Goal: Task Accomplishment & Management: Manage account settings

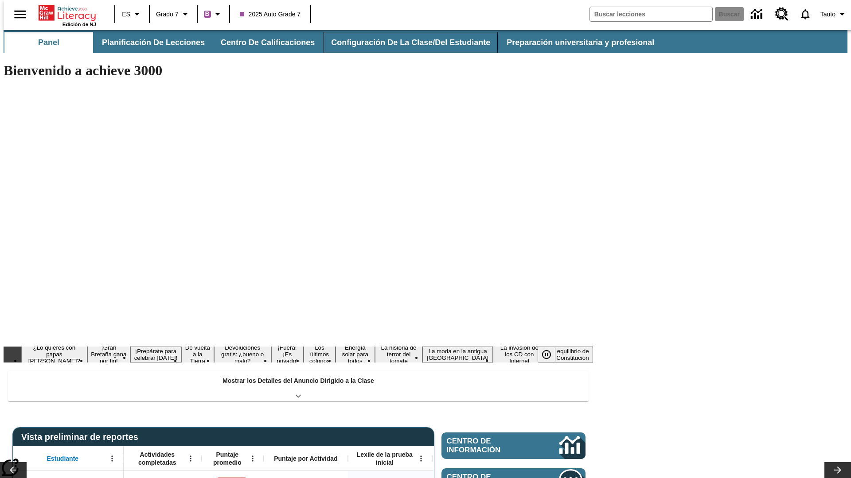
click at [401, 43] on button "Configuración de la clase/del estudiante" at bounding box center [410, 42] width 174 height 21
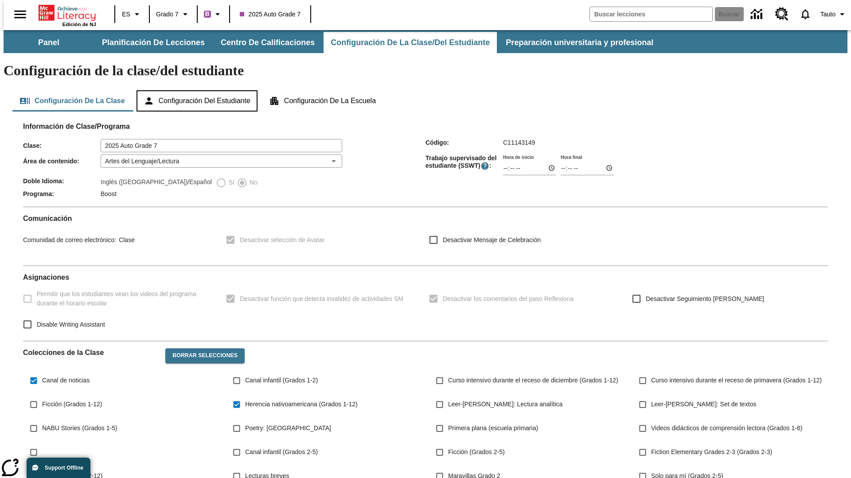
click at [198, 90] on button "Configuración del estudiante" at bounding box center [196, 100] width 121 height 21
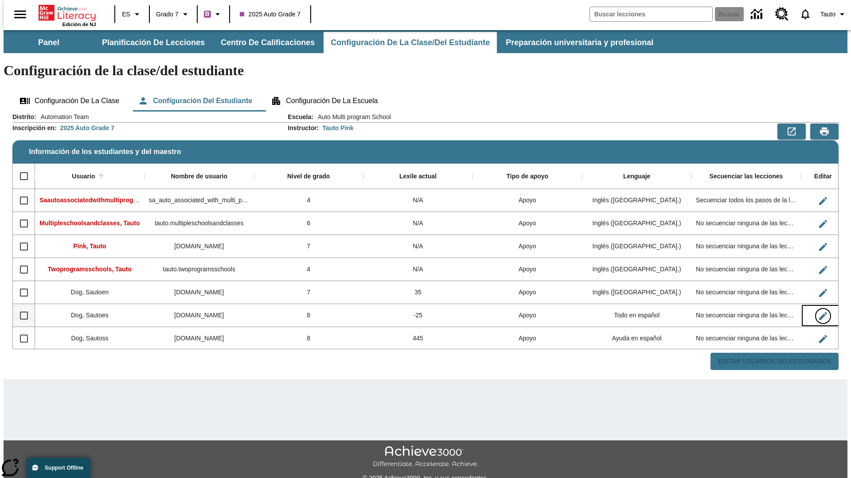
click at [819, 312] on icon "Editar Usuario" at bounding box center [823, 316] width 8 height 8
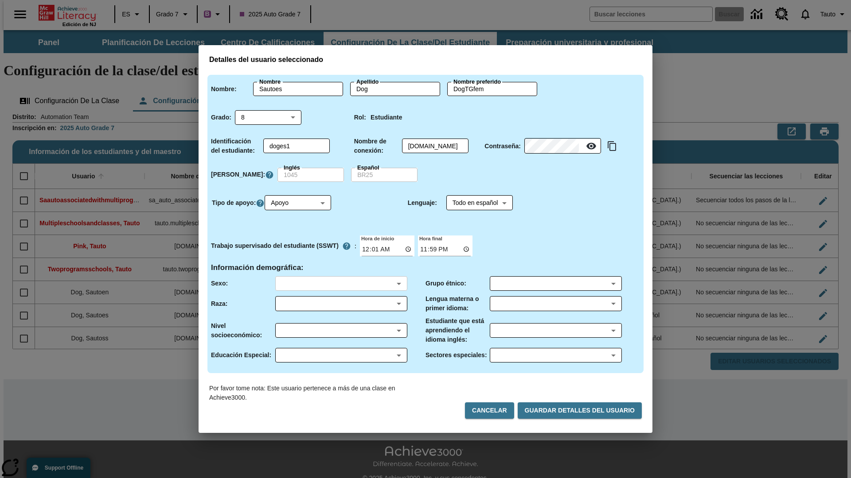
click at [341, 284] on body "Saltar al contenido principal Edición de NJ ES Grado 7 B 2025 Auto Grade 7 Busc…" at bounding box center [425, 264] width 843 height 468
click at [341, 304] on body "Saltar al contenido principal Edición de NJ ES Grado 7 B 2025 Auto Grade 7 Busc…" at bounding box center [425, 264] width 843 height 468
click at [341, 330] on body "Saltar al contenido principal Edición de NJ ES Grado 7 B 2025 Auto Grade 7 Busc…" at bounding box center [425, 264] width 843 height 468
click at [341, 355] on body "Saltar al contenido principal Edición de NJ ES Grado 7 B 2025 Auto Grade 7 Busc…" at bounding box center [425, 264] width 843 height 468
click at [555, 284] on body "Saltar al contenido principal Edición de NJ ES Grado 7 B 2025 Auto Grade 7 Busc…" at bounding box center [425, 264] width 843 height 468
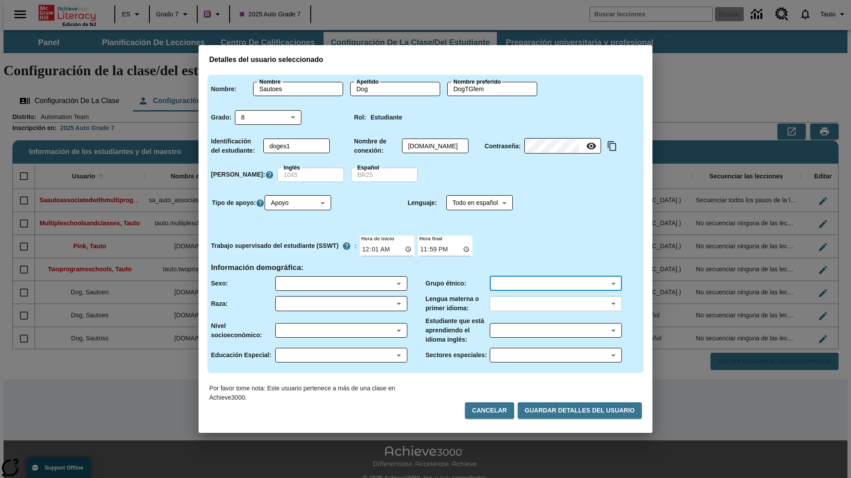
click at [555, 304] on body "Saltar al contenido principal Edición de NJ ES Grado 7 B 2025 Auto Grade 7 Busc…" at bounding box center [425, 264] width 843 height 468
click at [555, 330] on body "Saltar al contenido principal Edición de NJ ES Grado 7 B 2025 Auto Grade 7 Busc…" at bounding box center [425, 264] width 843 height 468
click at [555, 355] on body "Saltar al contenido principal Edición de NJ ES Grado 7 B 2025 Auto Grade 7 Busc…" at bounding box center [425, 264] width 843 height 468
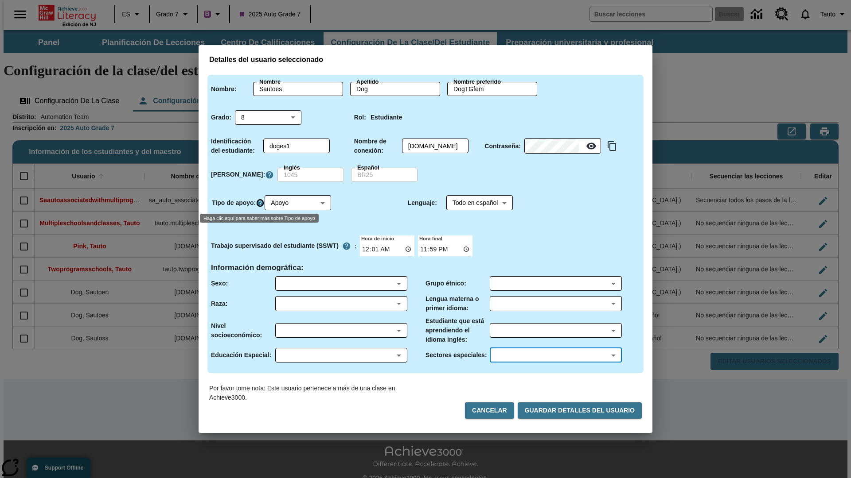
click at [261, 203] on icon "Haga clic aquí para saber más sobre Tipo de apoyo" at bounding box center [260, 203] width 9 height 9
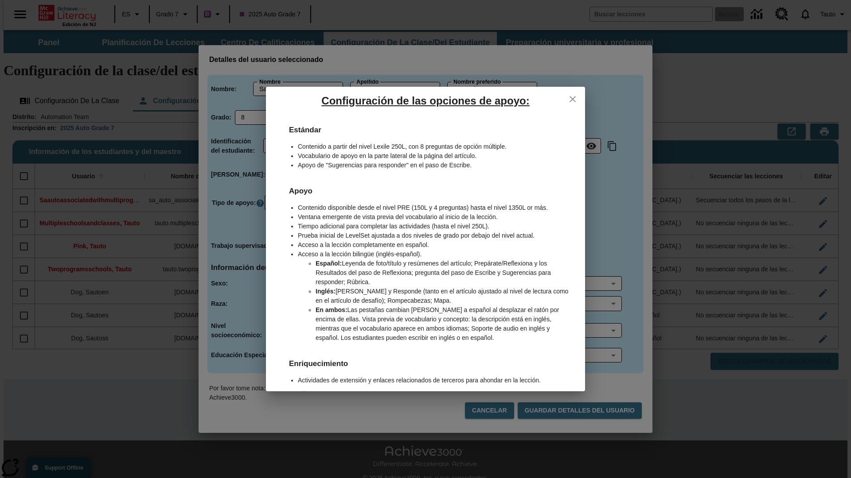
click at [572, 99] on icon "close" at bounding box center [572, 99] width 6 height 6
